Goal: Find specific page/section: Find specific page/section

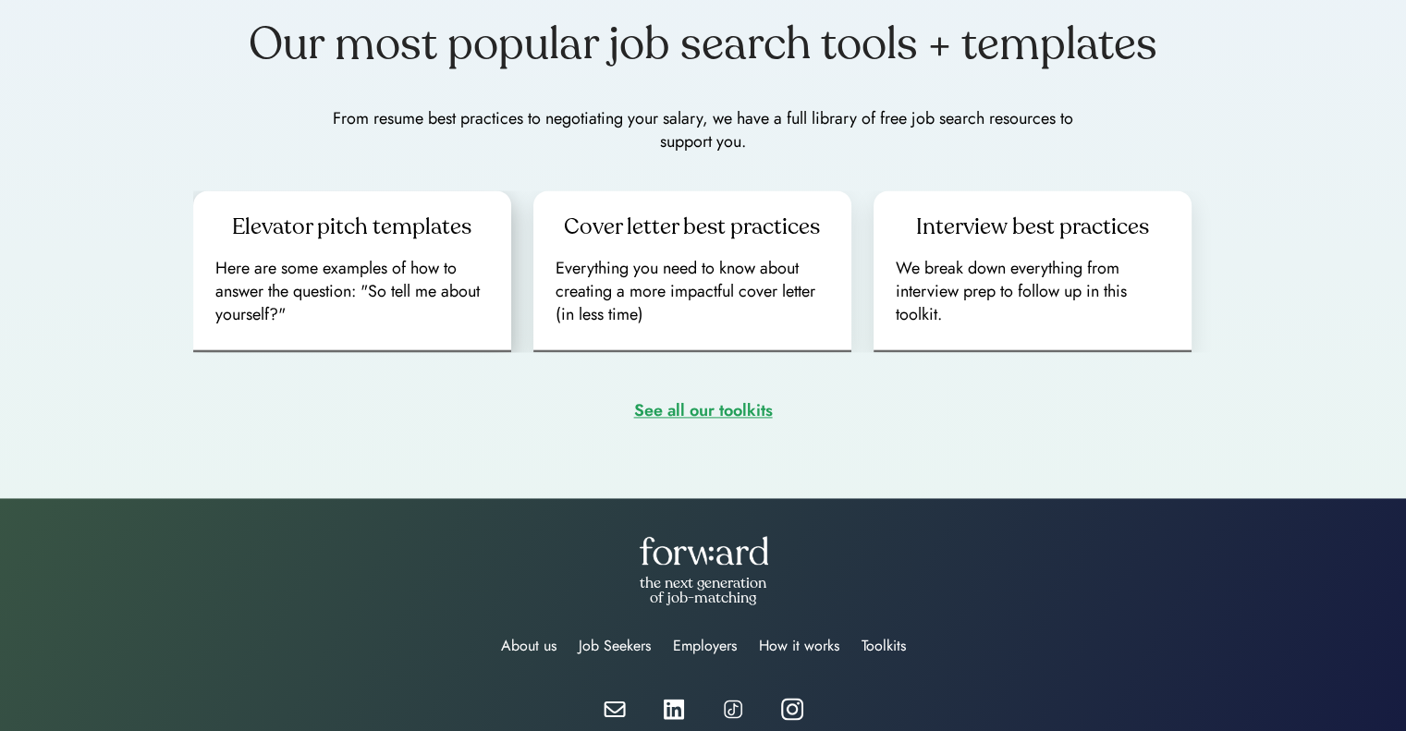
scroll to position [2599, 0]
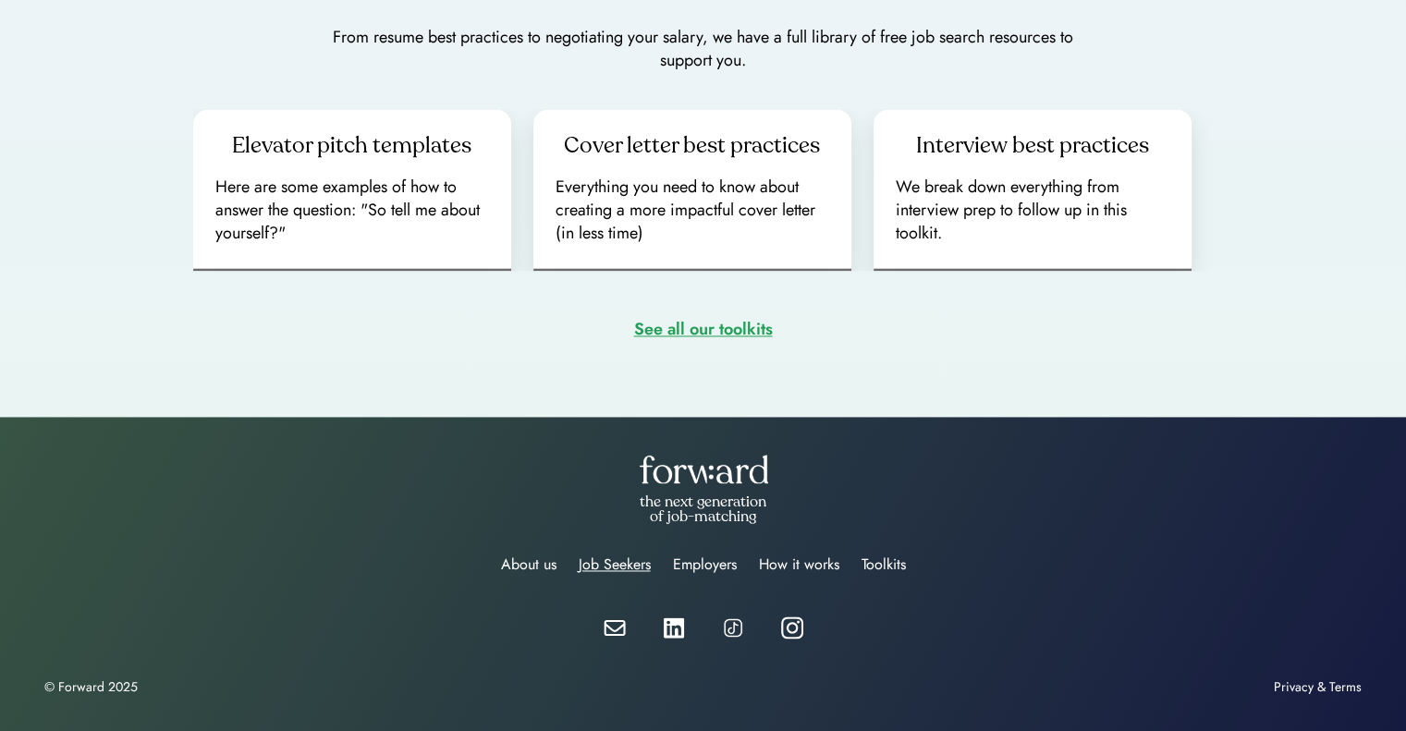
click at [631, 561] on div "Job Seekers" at bounding box center [615, 565] width 72 height 22
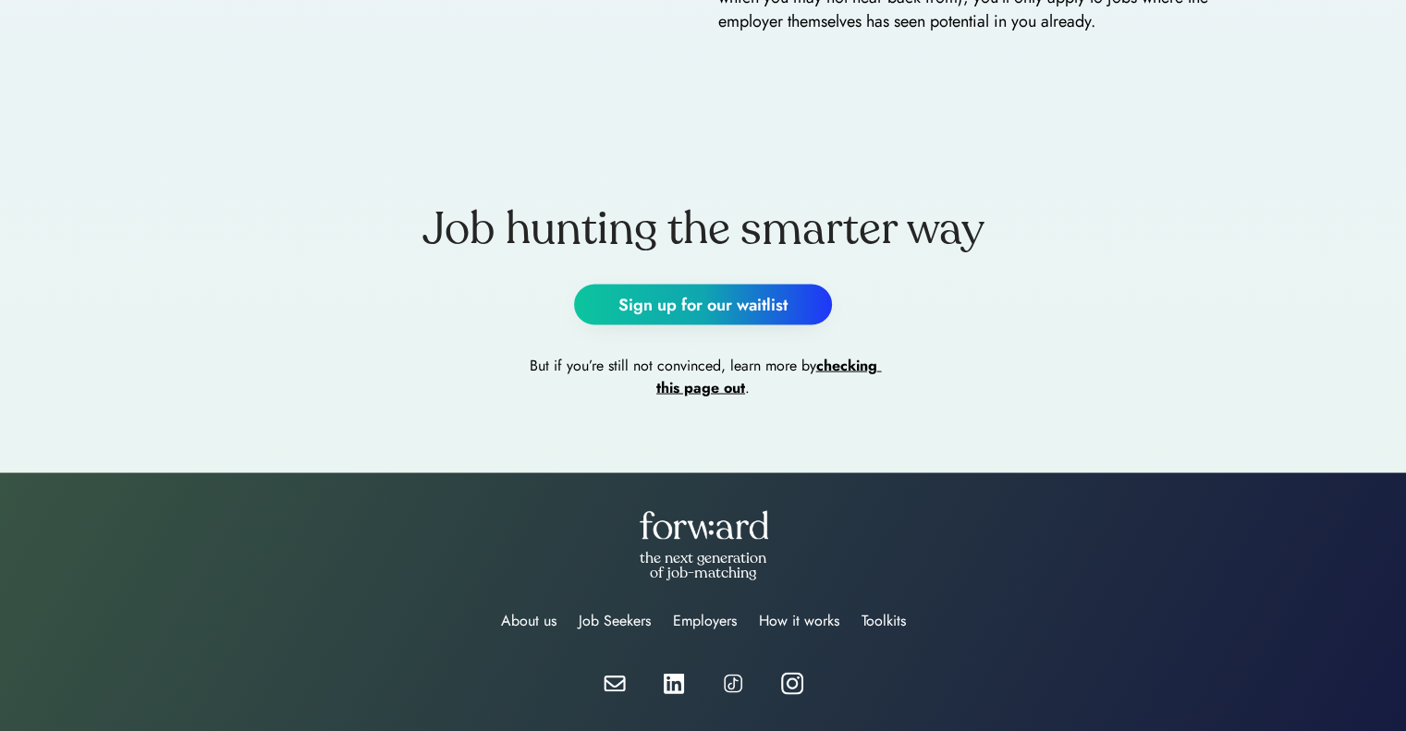
scroll to position [3498, 0]
